Goal: Answer question/provide support: Share knowledge or assist other users

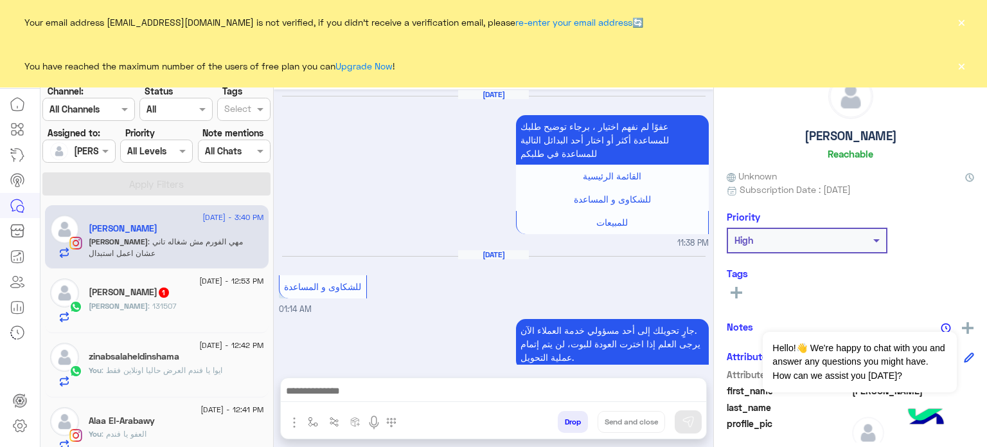
scroll to position [255, 0]
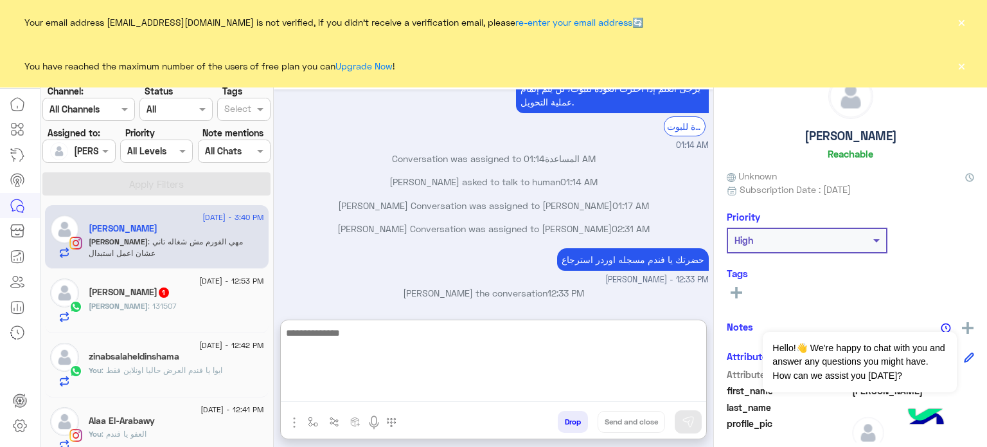
click at [359, 400] on textarea at bounding box center [493, 363] width 425 height 77
type textarea "*"
type textarea "**********"
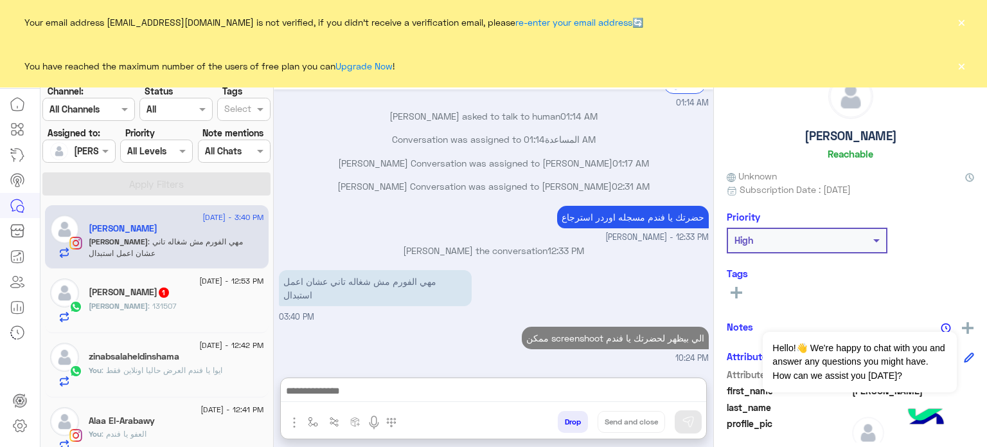
click at [94, 152] on div at bounding box center [78, 150] width 71 height 15
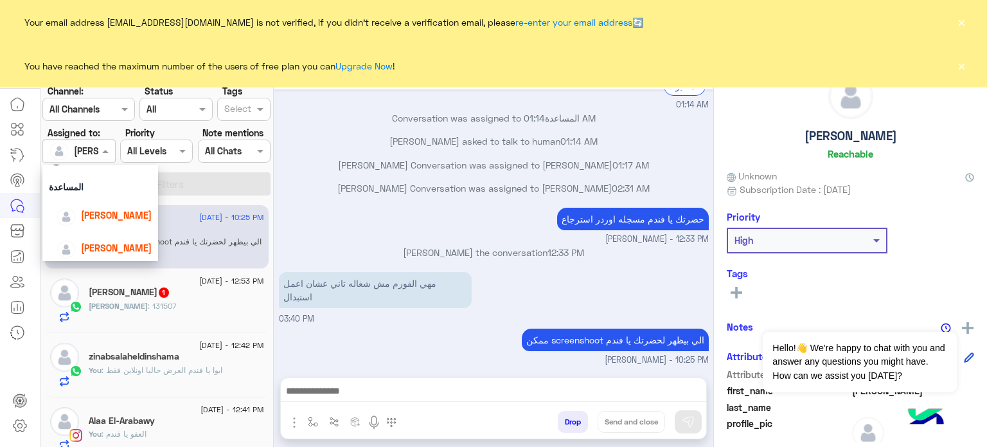
scroll to position [60, 0]
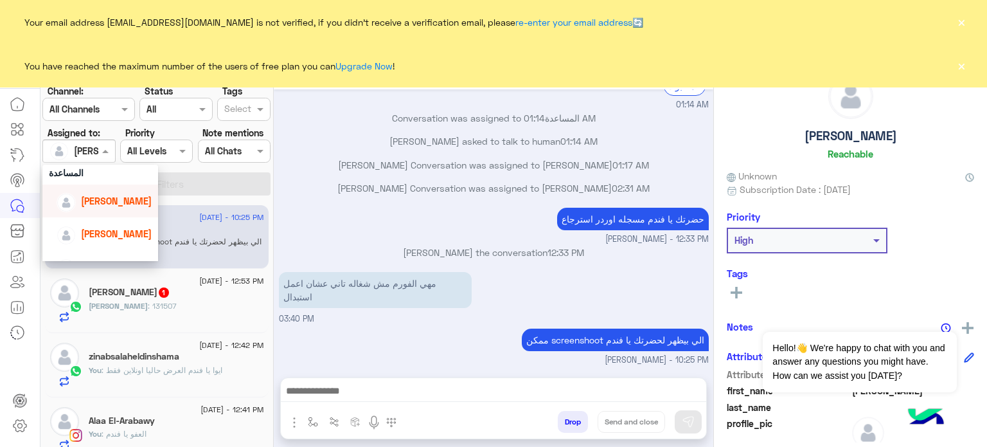
click at [120, 199] on span "[PERSON_NAME]" at bounding box center [116, 200] width 71 height 11
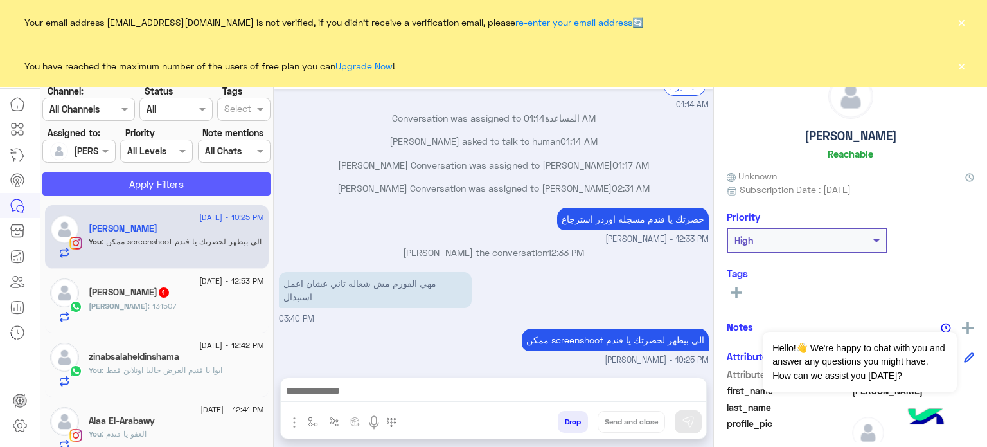
click at [152, 183] on button "Apply Filters" at bounding box center [156, 183] width 228 height 23
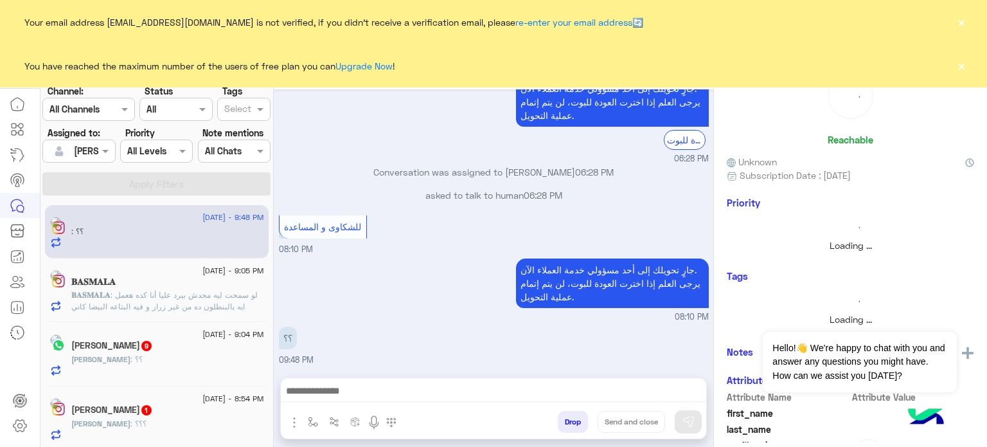
scroll to position [6, 0]
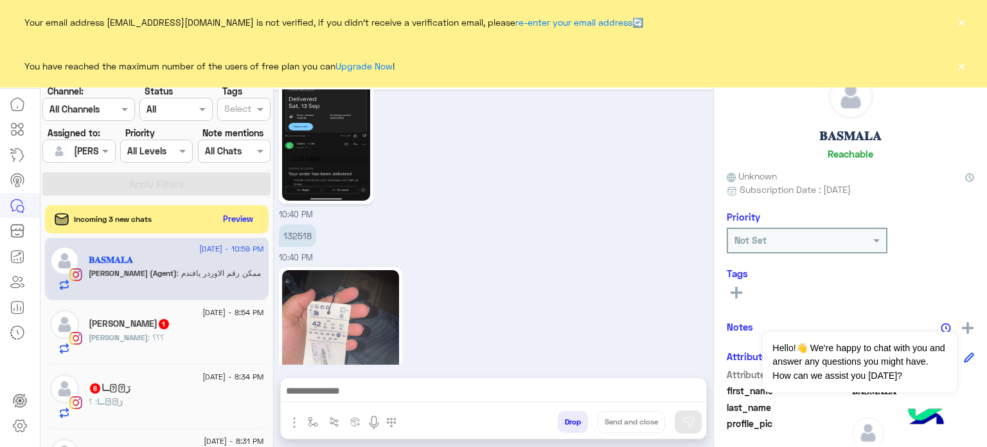
scroll to position [464, 0]
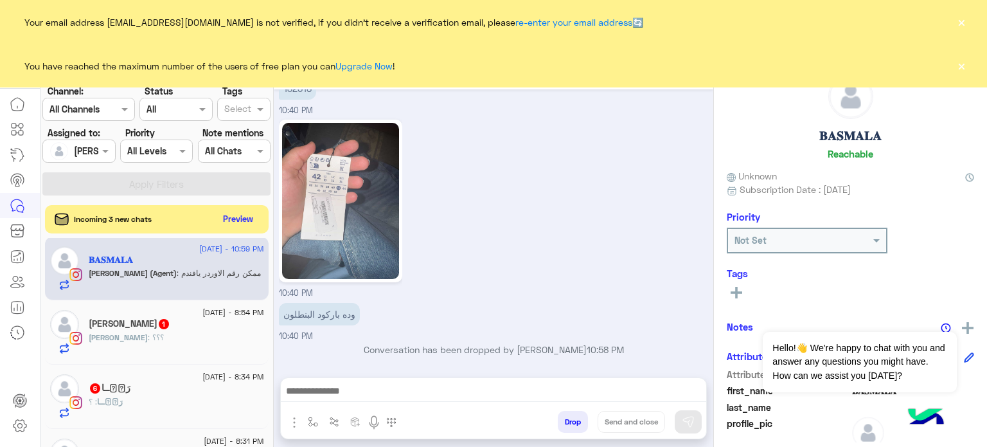
click at [961, 71] on button "×" at bounding box center [961, 65] width 13 height 13
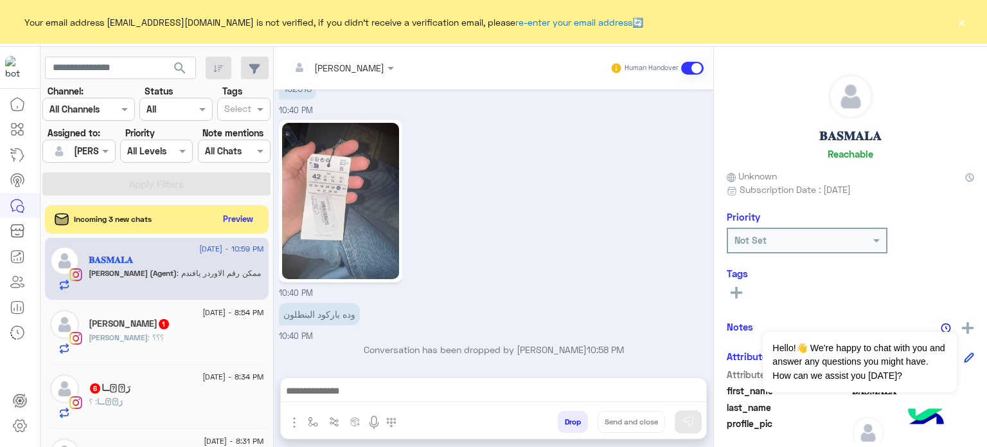
click at [961, 23] on button "×" at bounding box center [961, 21] width 13 height 13
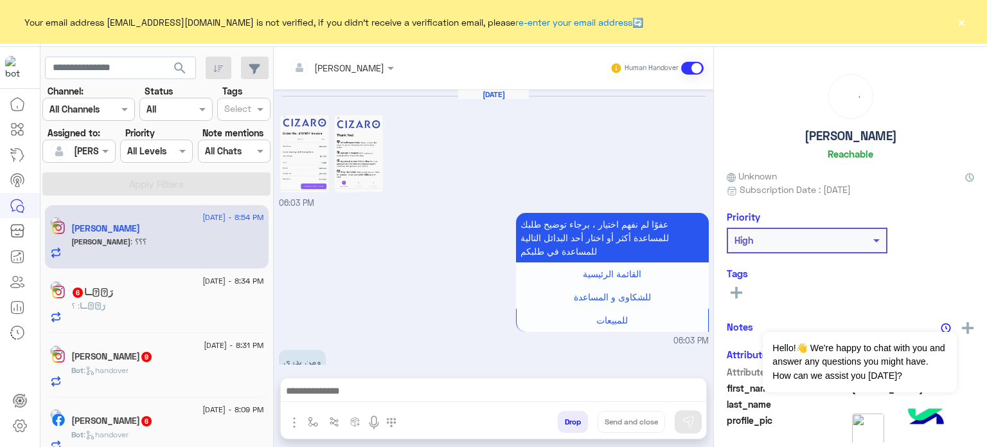
scroll to position [409, 0]
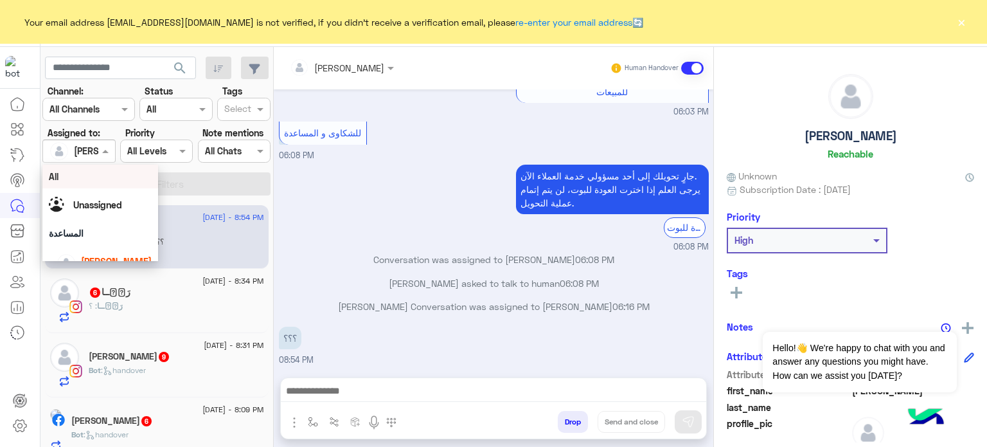
click at [87, 139] on div "[PERSON_NAME]" at bounding box center [73, 151] width 49 height 26
click at [121, 176] on div "All" at bounding box center [100, 176] width 103 height 13
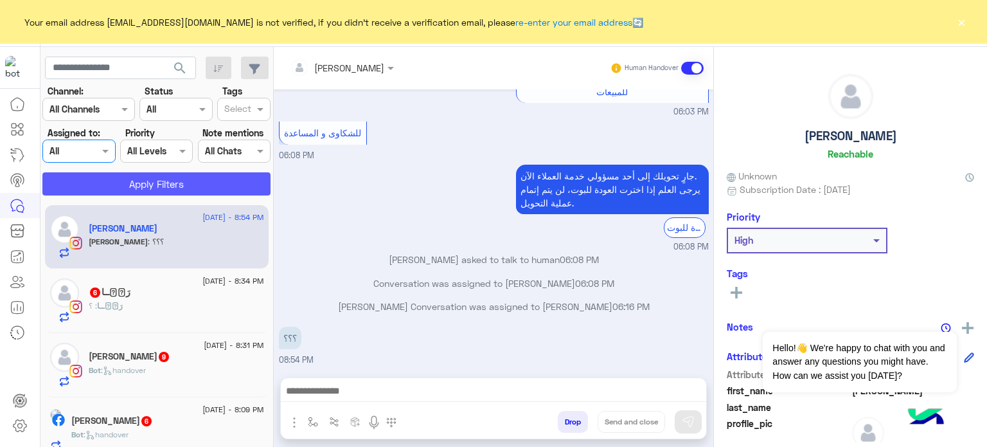
scroll to position [432, 0]
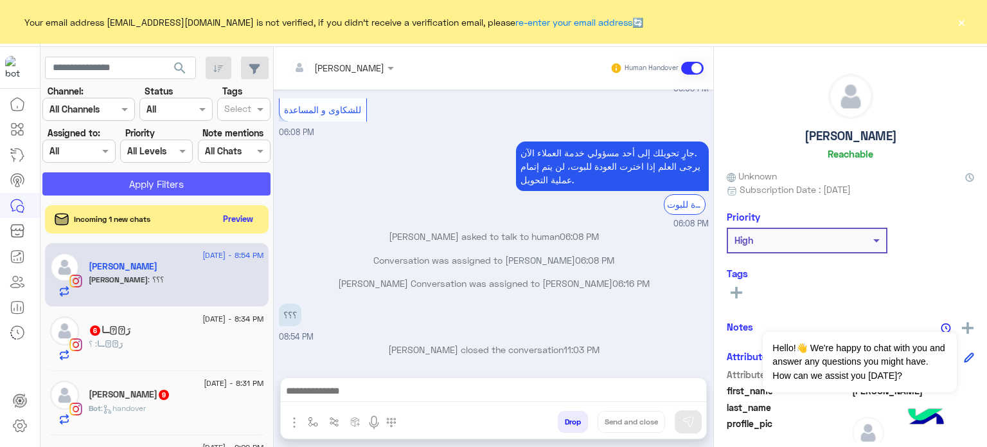
click at [162, 186] on button "Apply Filters" at bounding box center [156, 183] width 228 height 23
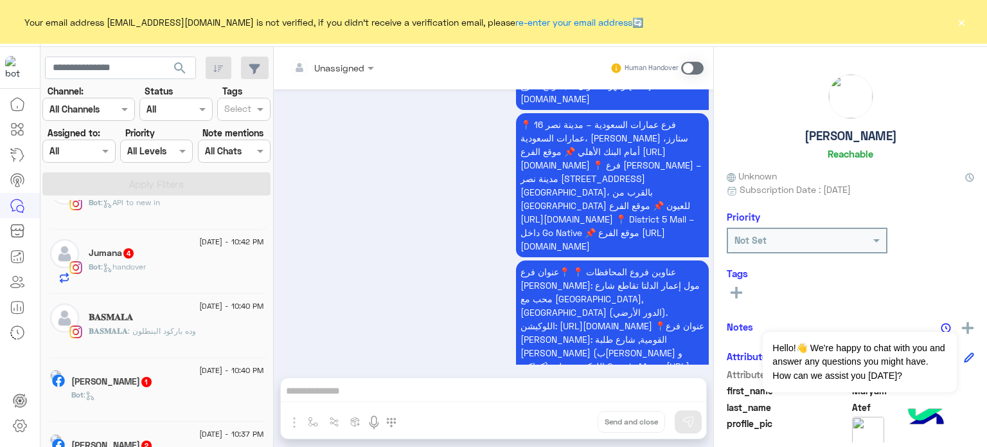
scroll to position [373, 0]
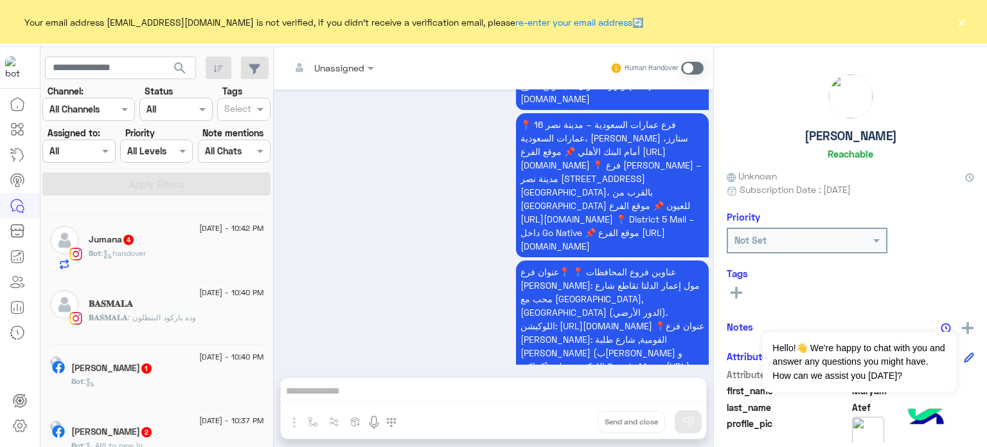
click at [203, 321] on div "𝐁𝐀𝐒𝐌𝐀𝐋𝐀 : وده باركود البنطلون" at bounding box center [176, 323] width 175 height 22
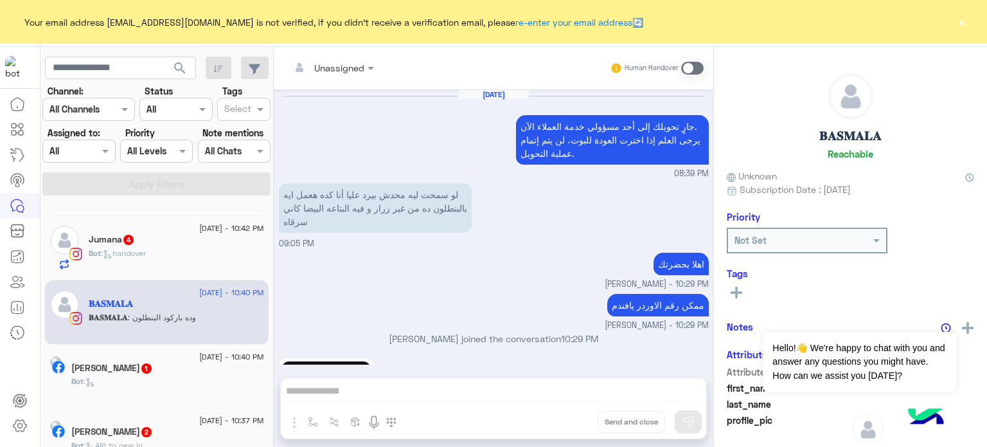
scroll to position [464, 0]
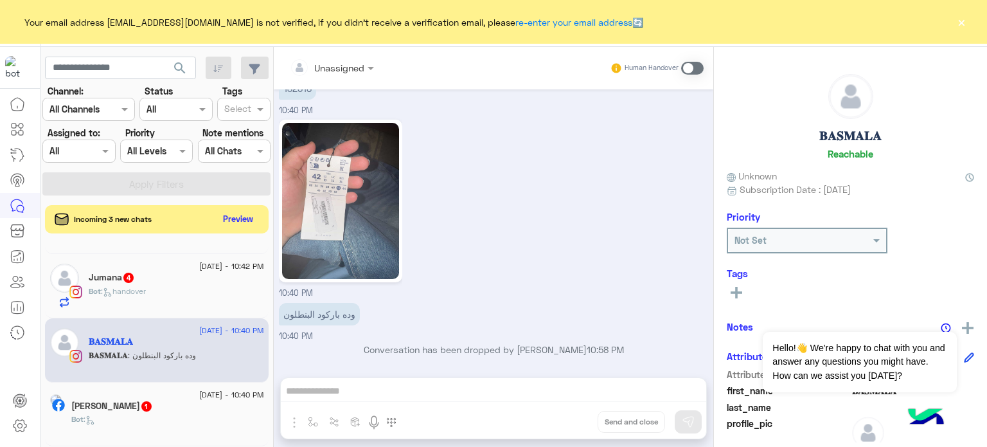
click at [688, 62] on span at bounding box center [692, 68] width 22 height 13
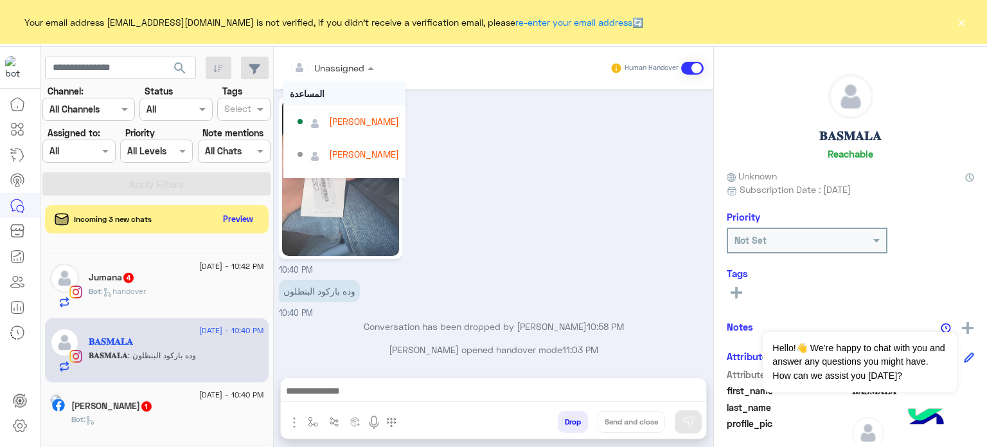
click at [329, 72] on input "text" at bounding box center [316, 67] width 52 height 13
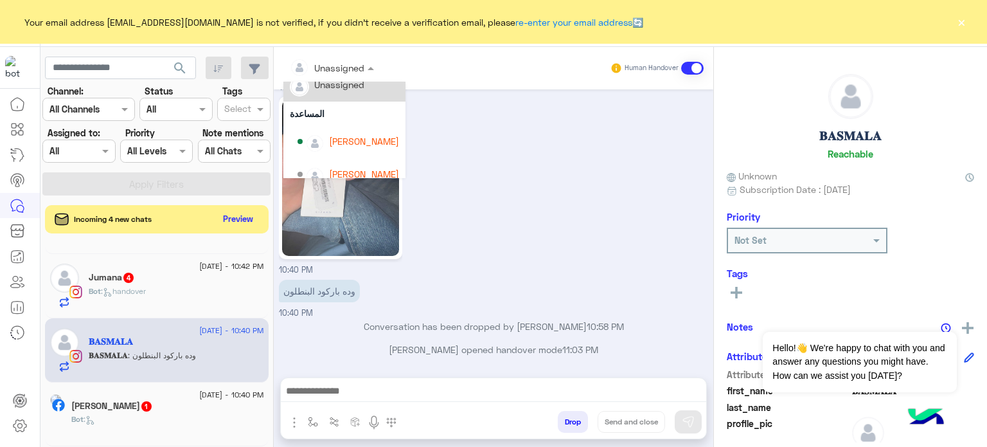
scroll to position [0, 0]
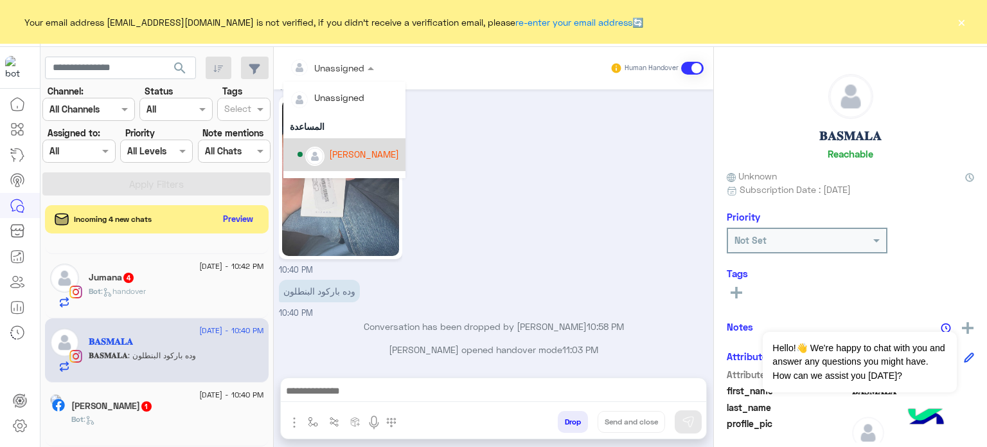
click at [364, 150] on div "[PERSON_NAME]" at bounding box center [364, 153] width 70 height 13
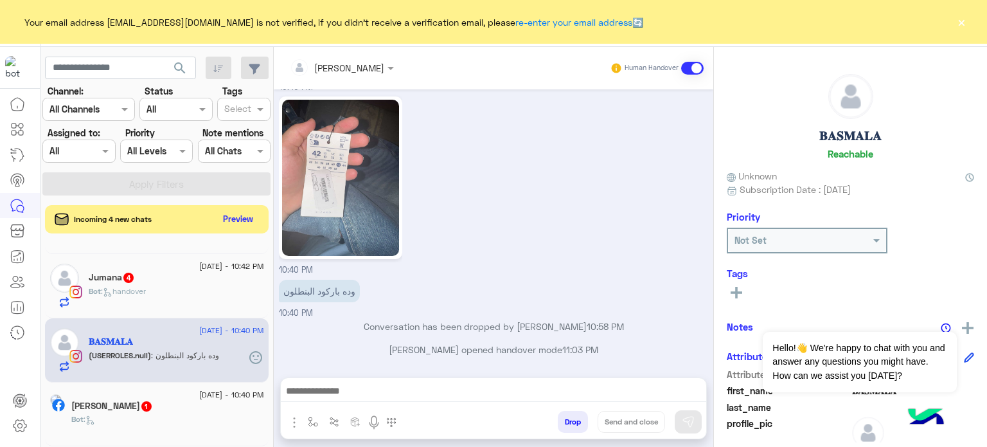
scroll to position [511, 0]
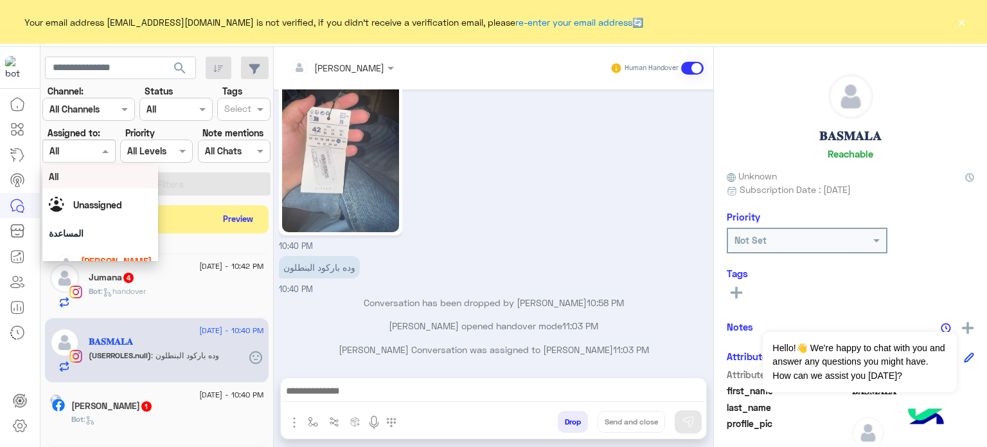
click at [94, 146] on div at bounding box center [78, 150] width 71 height 15
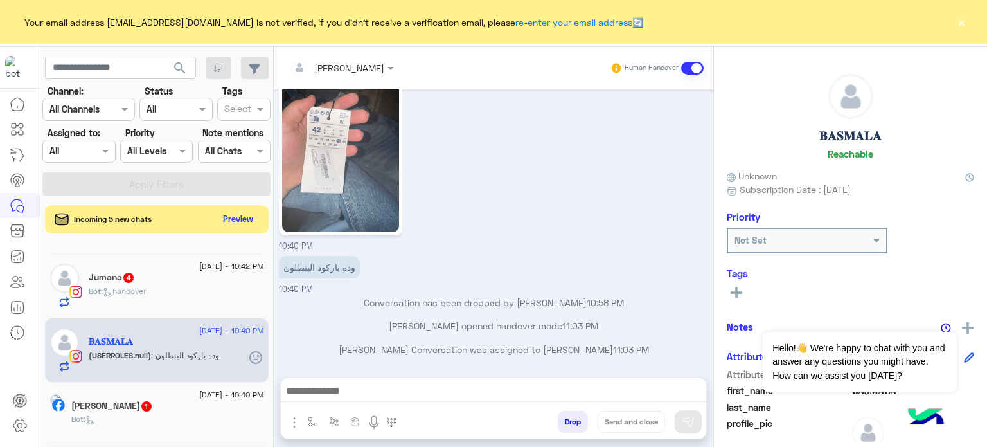
click at [525, 209] on div "10:40 PM" at bounding box center [494, 160] width 430 height 183
click at [130, 66] on input "text" at bounding box center [120, 68] width 151 height 23
paste input "******"
type input "*"
click at [177, 66] on span "search" at bounding box center [179, 67] width 15 height 15
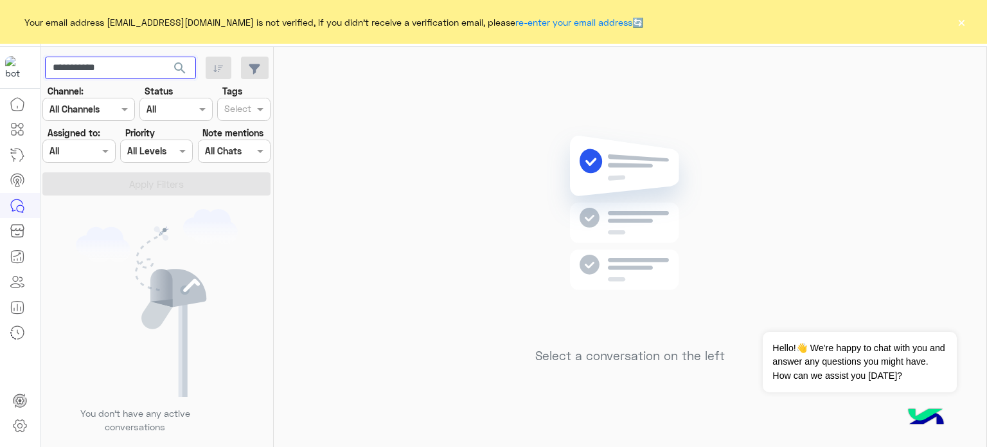
click at [154, 66] on input "**********" at bounding box center [120, 68] width 151 height 23
type input "*"
type input "**********"
drag, startPoint x: 47, startPoint y: 66, endPoint x: 116, endPoint y: 65, distance: 69.4
click at [116, 65] on input "**********" at bounding box center [120, 68] width 151 height 23
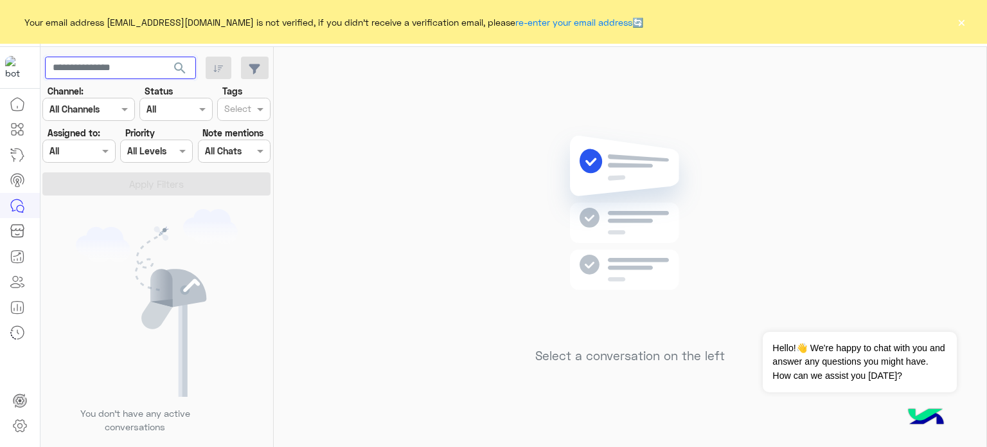
click at [116, 65] on input "text" at bounding box center [120, 68] width 151 height 23
click at [183, 69] on span "search" at bounding box center [179, 67] width 15 height 15
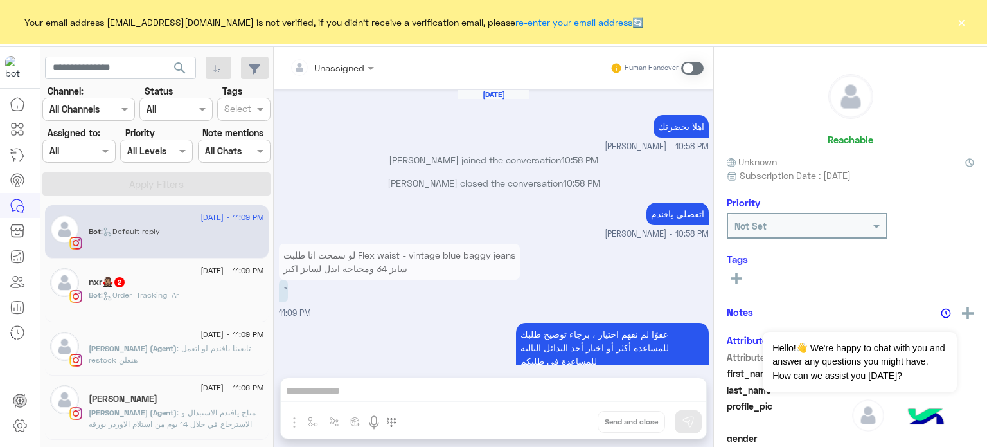
scroll to position [740, 0]
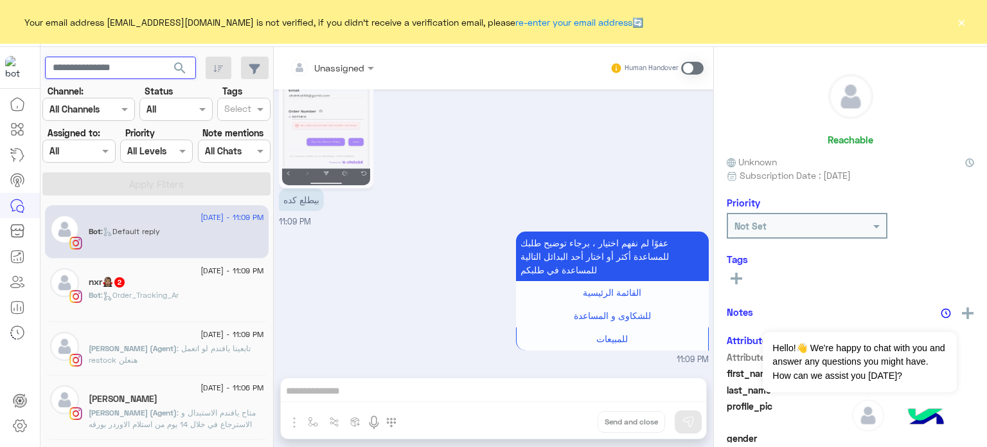
click at [130, 64] on input "text" at bounding box center [120, 68] width 151 height 23
paste input "**********"
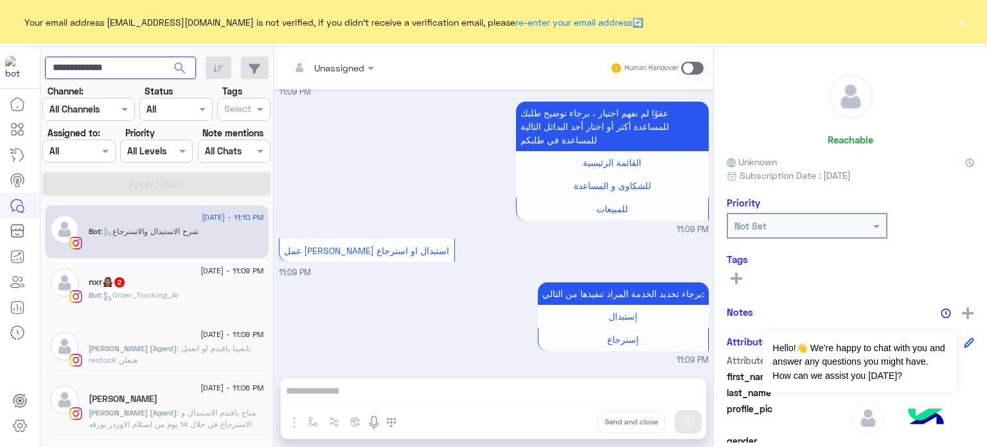
type input "**********"
click at [187, 64] on span "search" at bounding box center [179, 67] width 15 height 15
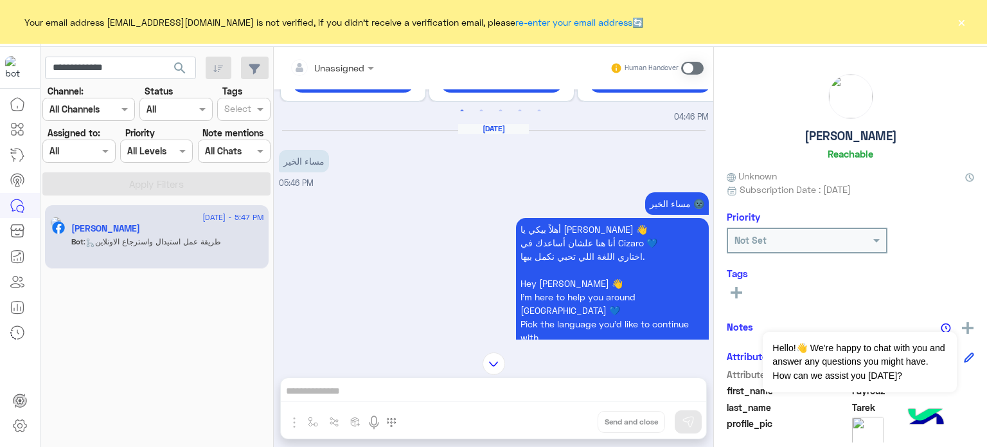
scroll to position [211, 0]
